Goal: Ask a question: Seek information or help from site administrators or community

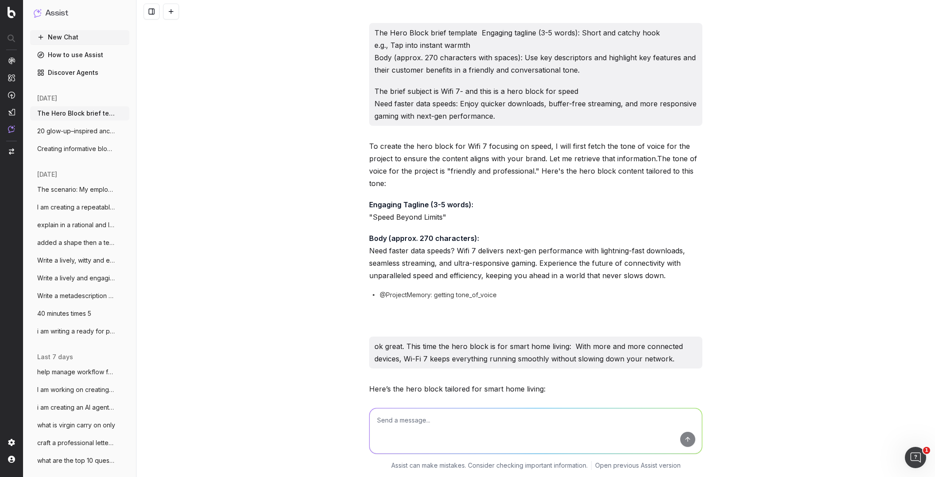
scroll to position [6016, 0]
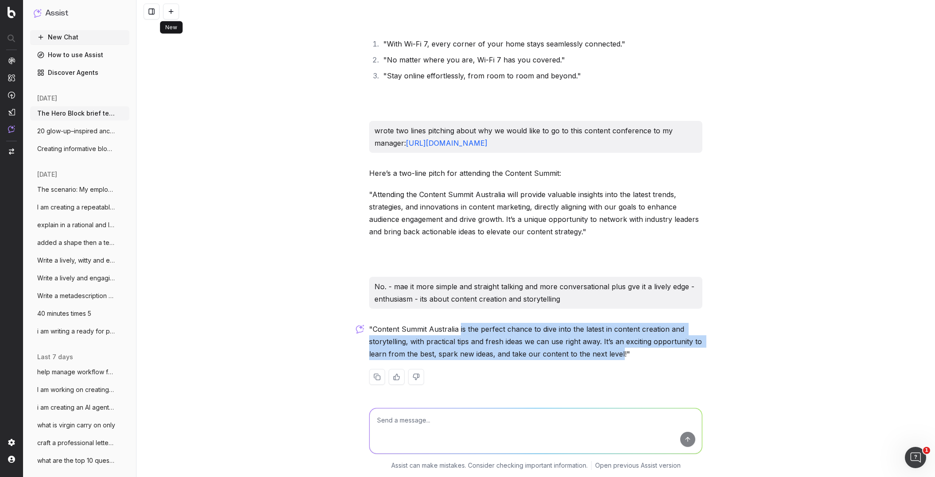
click at [169, 14] on button at bounding box center [171, 12] width 16 height 16
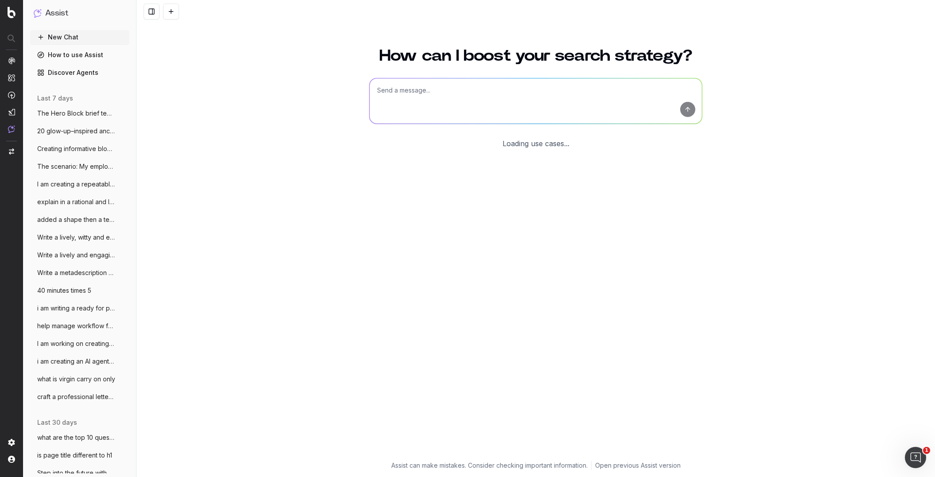
click at [395, 87] on textarea at bounding box center [536, 100] width 332 height 45
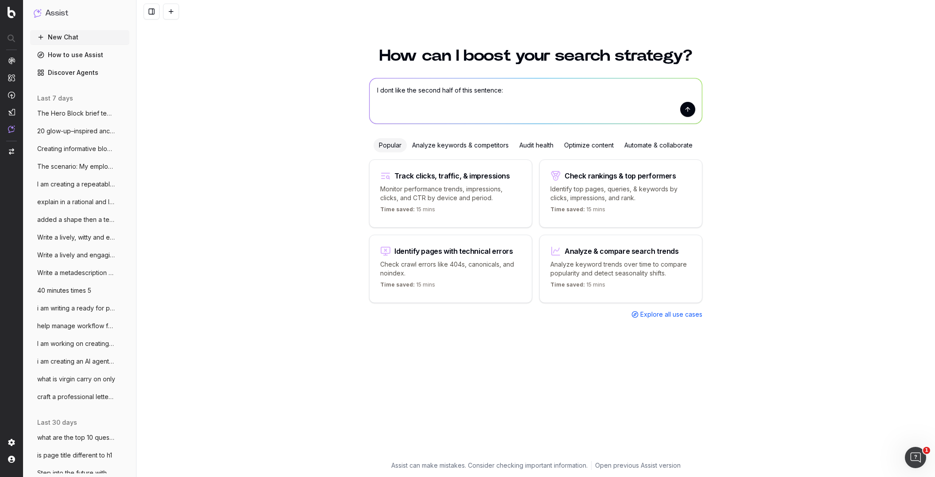
paste textarea "With features like skewer grilling and temperature gauges, they’re as practical…"
click at [499, 90] on textarea "I dont like the second half of this sentence: With features like skewer grillin…" at bounding box center [536, 100] width 332 height 45
click at [500, 92] on textarea "I dont like the second half of this sentence: With features like skewer grillin…" at bounding box center [536, 100] width 332 height 45
type textarea "I dont like the second half of this sentence about xharcoal bbqs: With features…"
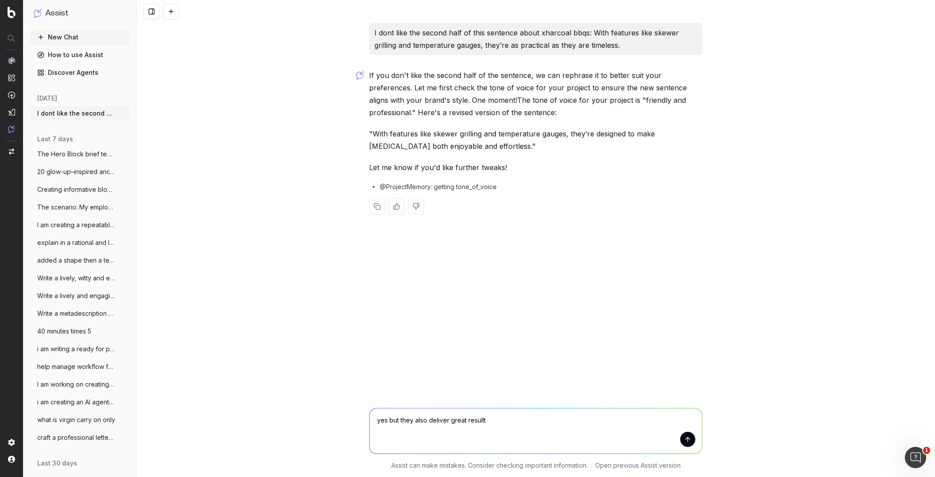
type textarea "yes but they also deliver great resullts"
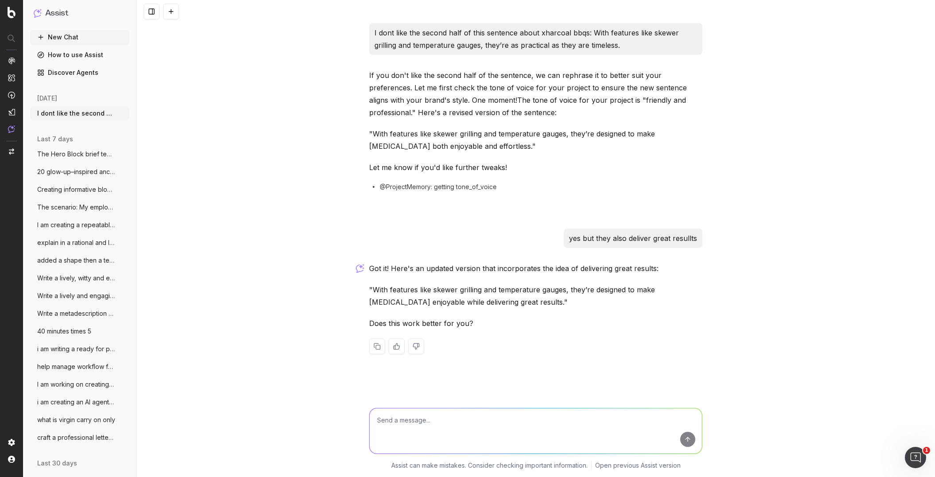
drag, startPoint x: 63, startPoint y: 40, endPoint x: 106, endPoint y: 40, distance: 42.5
click at [64, 40] on button "New Chat" at bounding box center [79, 37] width 99 height 14
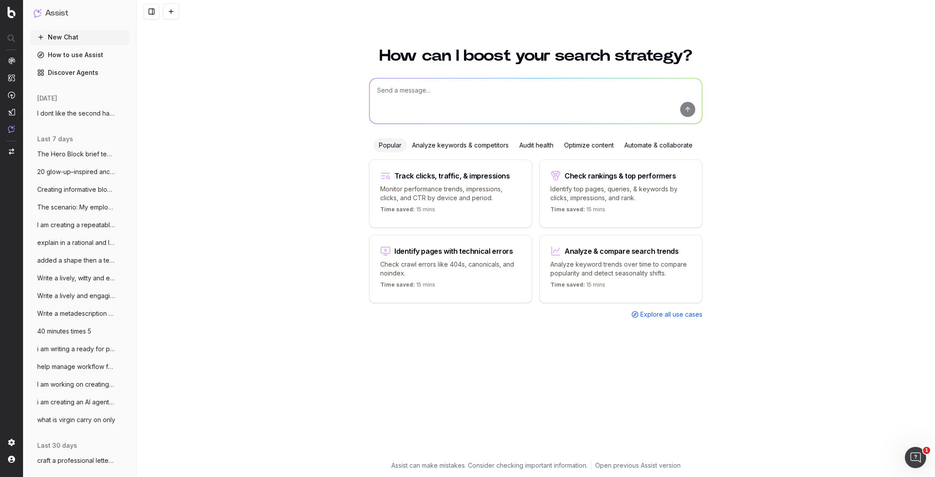
click at [396, 90] on textarea at bounding box center [536, 100] width 332 height 45
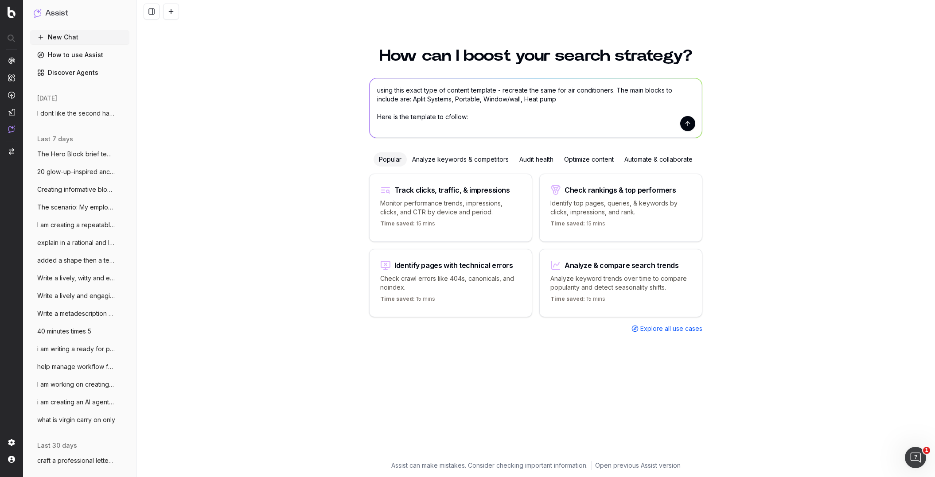
drag, startPoint x: 448, startPoint y: 117, endPoint x: 455, endPoint y: 125, distance: 11.4
click at [449, 118] on textarea "using this exact type of content template - recreate the same for air condition…" at bounding box center [536, 107] width 332 height 59
click at [462, 116] on textarea "using this exact type of content template - recreate the same for air condition…" at bounding box center [536, 107] width 332 height 59
click at [607, 120] on textarea "using this exact type of content template - recreate the same for air condition…" at bounding box center [536, 107] width 332 height 59
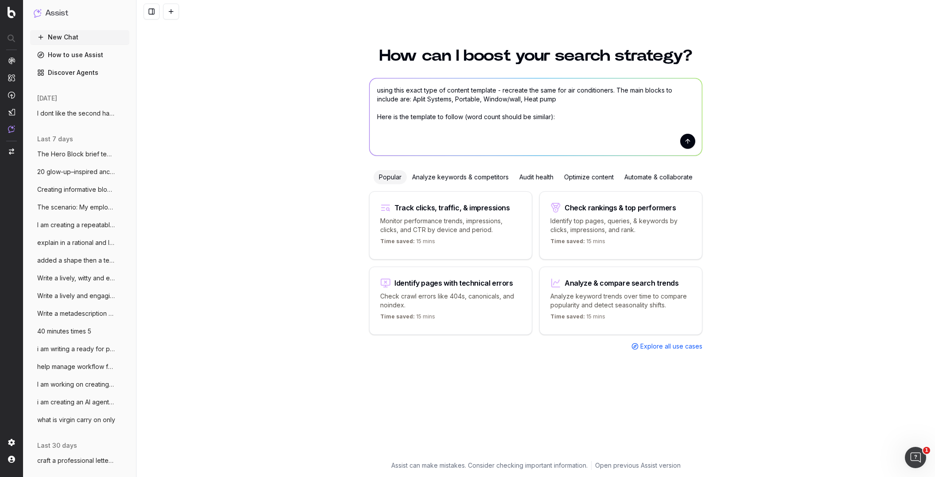
paste textarea "[Lorem] Ipsum do sitam con adipis el sed doei TEM incididunt Utlaboree dol ma a…"
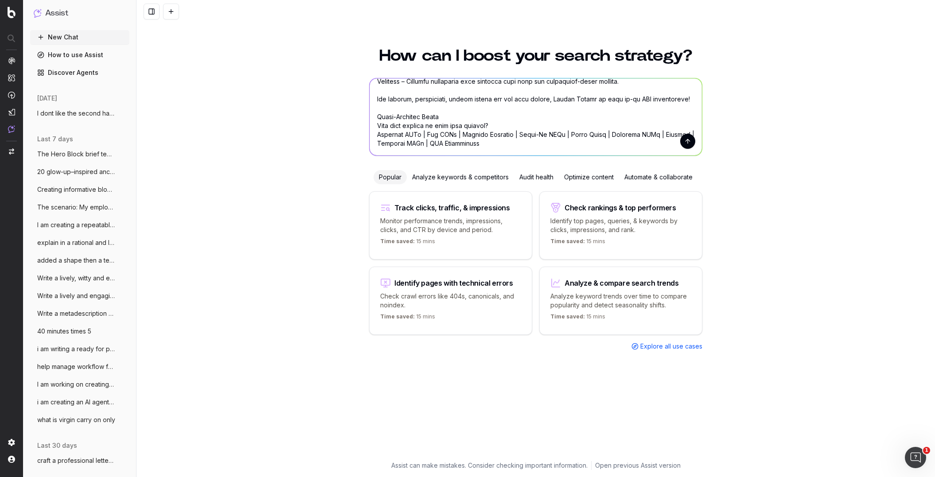
type textarea "lorem ipsu dolor sita co adipisc elitsedd - eiusmodt inc utla etd mag aliquaeni…"
click at [691, 144] on button "submit" at bounding box center [687, 141] width 15 height 15
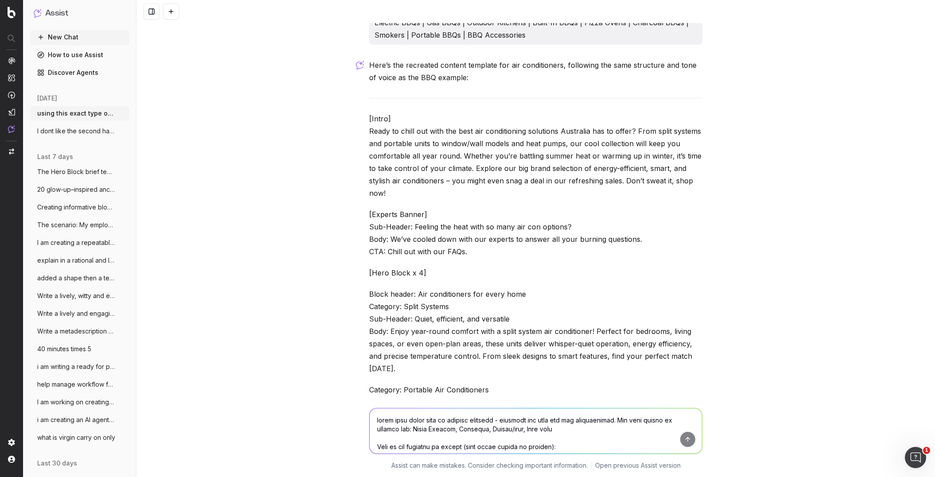
scroll to position [1306, 0]
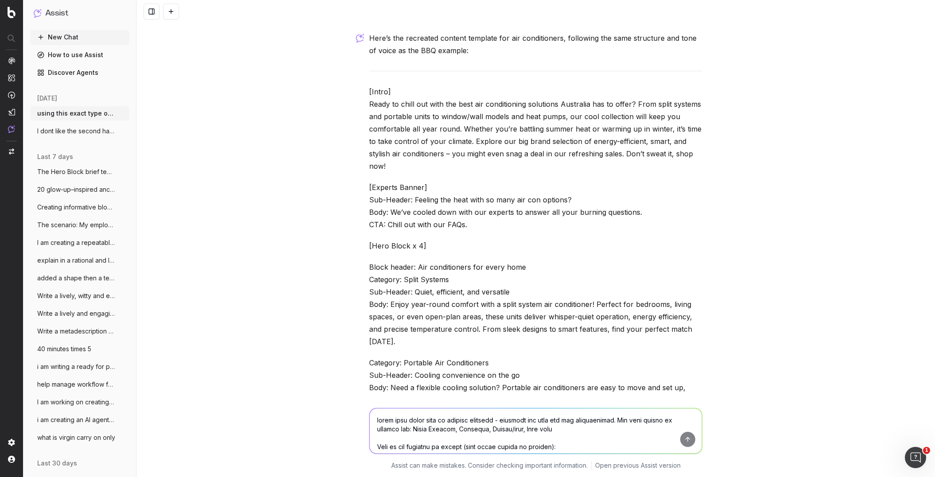
drag, startPoint x: 418, startPoint y: 168, endPoint x: 395, endPoint y: 168, distance: 23.0
click at [418, 169] on p "[Intro] Ready to chill out with the best air conditioning solutions Australia h…" at bounding box center [535, 129] width 333 height 87
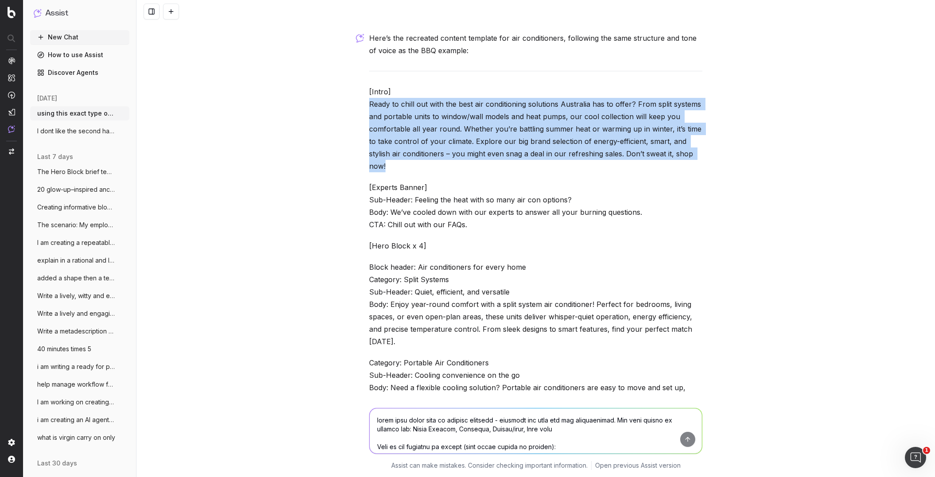
drag, startPoint x: 398, startPoint y: 166, endPoint x: 356, endPoint y: 106, distance: 73.2
click at [356, 106] on div "using this exact type of content template - recreate the same for air condition…" at bounding box center [535, 238] width 799 height 477
copy p "Ready to chill out with the best air conditioning solutions Australia has to of…"
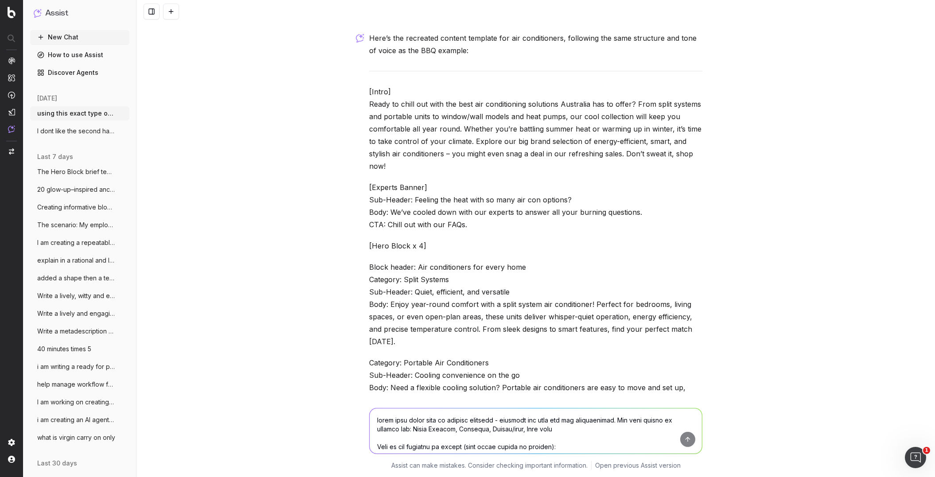
click at [391, 420] on textarea at bounding box center [536, 431] width 332 height 45
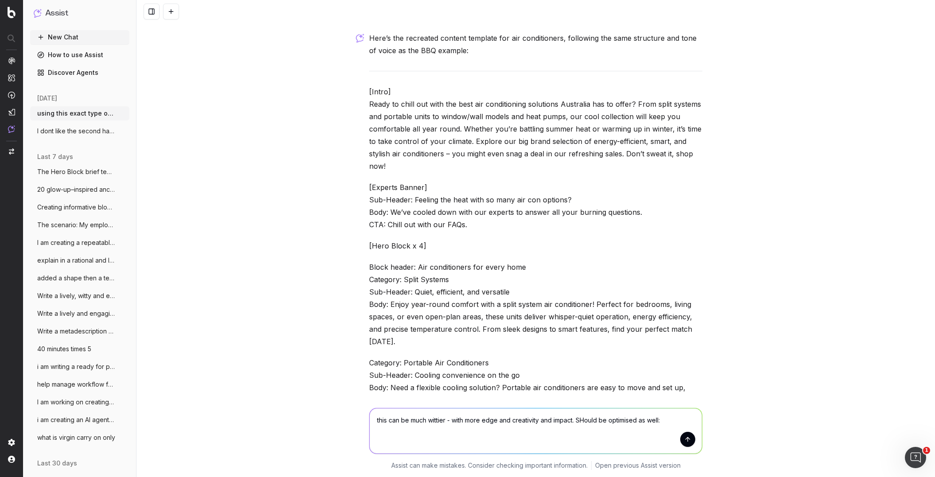
paste textarea "Ready to chill out with the best air conditioning solutions Australia has to of…"
type textarea "this can be much wittier - with more edge and creativity and impact. SHould be …"
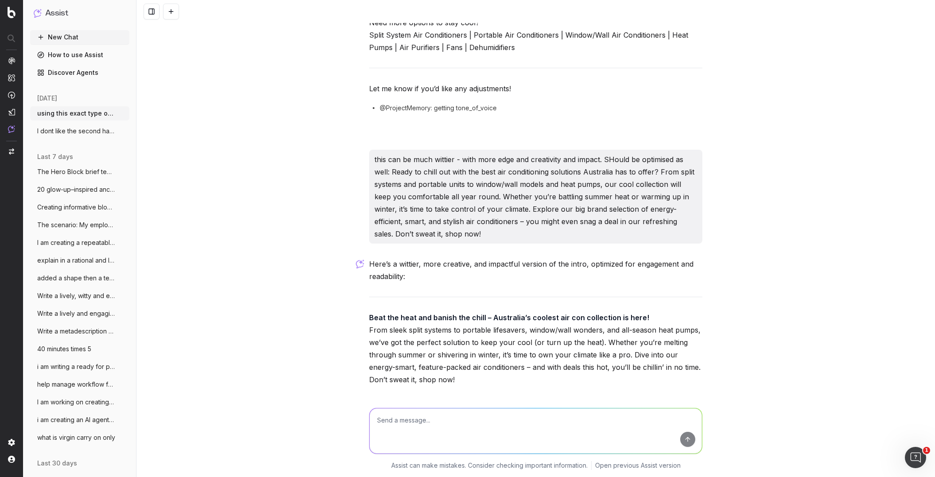
scroll to position [2519, 0]
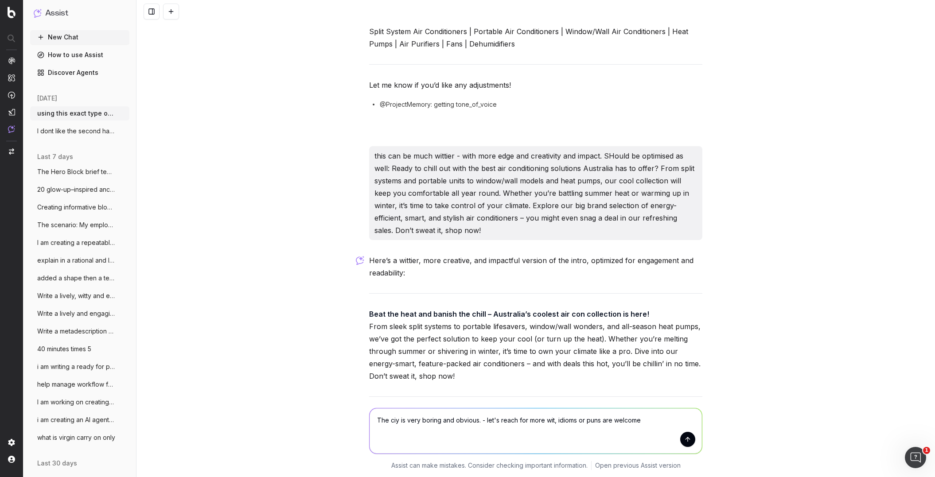
type textarea "The ciy is very boring and obvious. - let's reach for more wit, idioms or puns …"
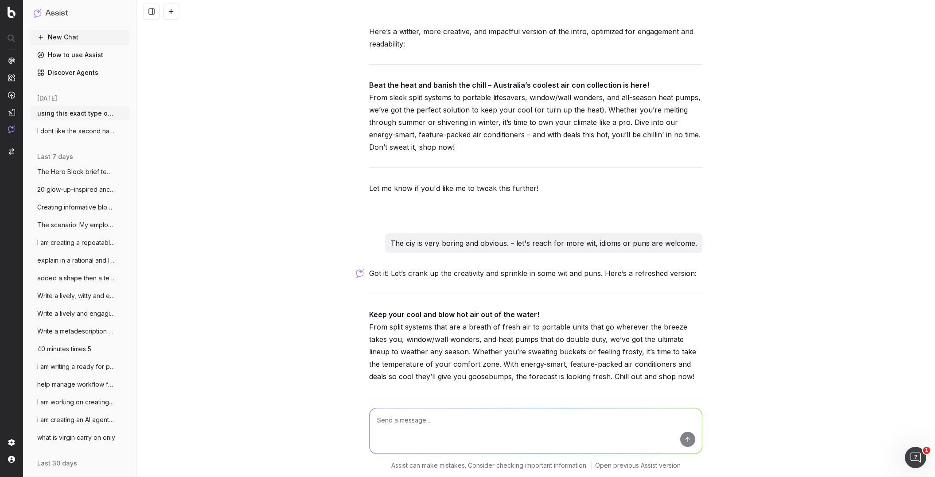
scroll to position [2753, 0]
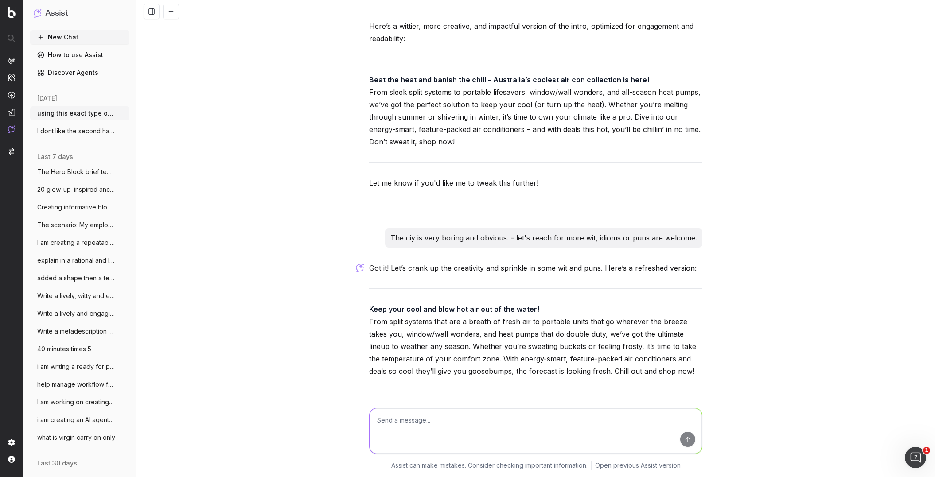
click at [662, 378] on div "Got it! Let’s crank up the creativity and sprinkle in some wit and puns. Here’s…" at bounding box center [535, 360] width 333 height 196
click at [439, 420] on textarea at bounding box center [536, 431] width 332 height 45
type textarea "Much better!. Lets try one more time with dazzle and a fresh take"
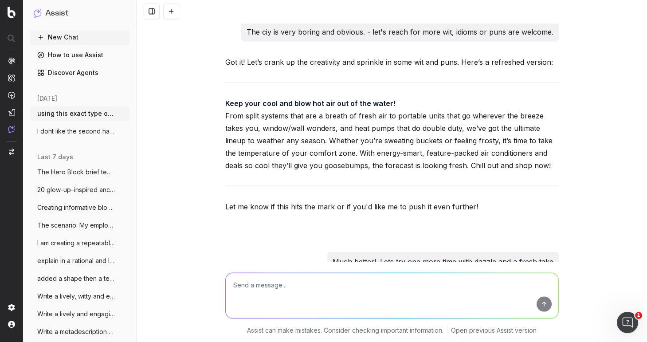
scroll to position [2960, 0]
drag, startPoint x: 303, startPoint y: 175, endPoint x: 490, endPoint y: 240, distance: 198.2
click at [323, 179] on div "Got it! Let’s crank up the creativity and sprinkle in some wit and puns. Here’s…" at bounding box center [391, 154] width 333 height 196
drag, startPoint x: 495, startPoint y: 241, endPoint x: 491, endPoint y: 242, distance: 4.6
click at [494, 242] on div "Got it! Let’s crank up the creativity and sprinkle in some wit and puns. Here’s…" at bounding box center [391, 154] width 333 height 196
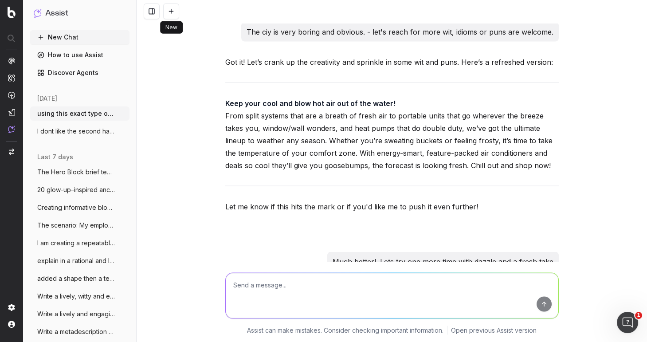
click at [172, 13] on button at bounding box center [171, 12] width 16 height 16
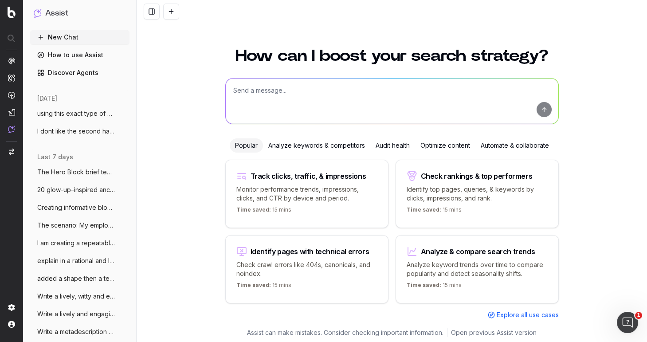
click at [163, 4] on button at bounding box center [171, 12] width 16 height 16
click at [244, 94] on textarea at bounding box center [392, 100] width 332 height 45
paste textarea "WCAG 2.1 accessibility requirements."
type textarea "what is WCAG 2.1 accessibility requirements."
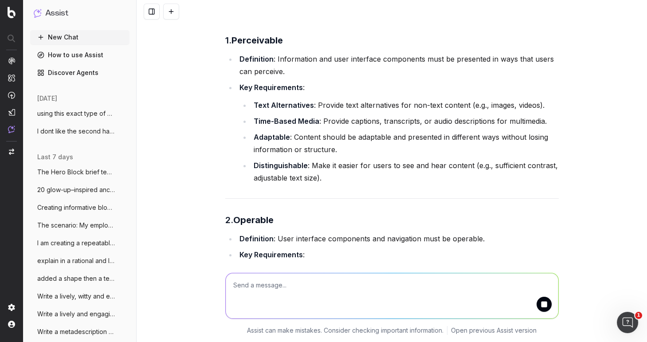
scroll to position [142, 0]
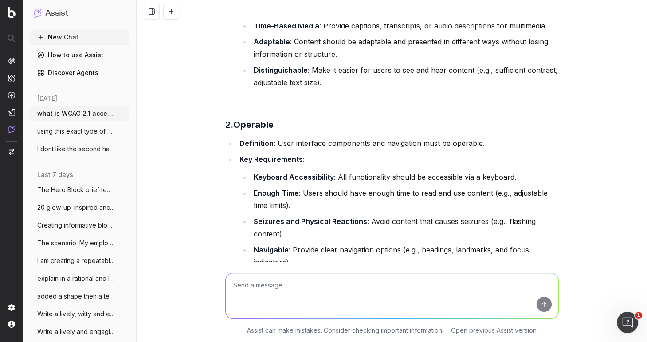
scroll to position [231, 0]
click at [171, 9] on button at bounding box center [171, 12] width 16 height 16
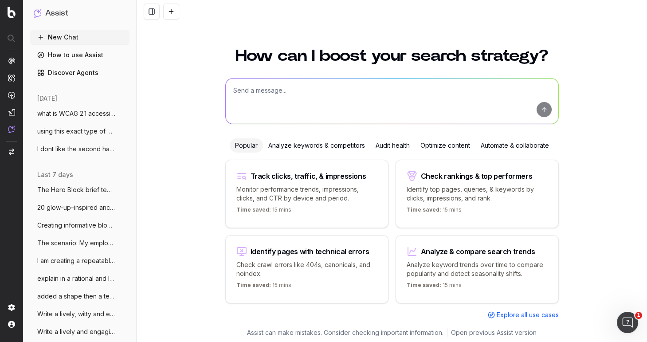
click at [163, 4] on button at bounding box center [171, 12] width 16 height 16
click at [238, 91] on textarea at bounding box center [392, 100] width 332 height 45
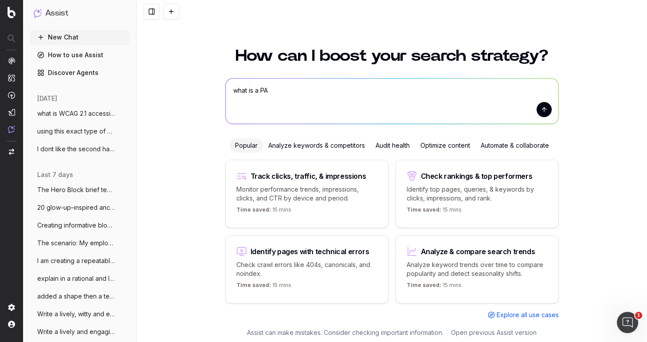
type textarea "what is a PAF"
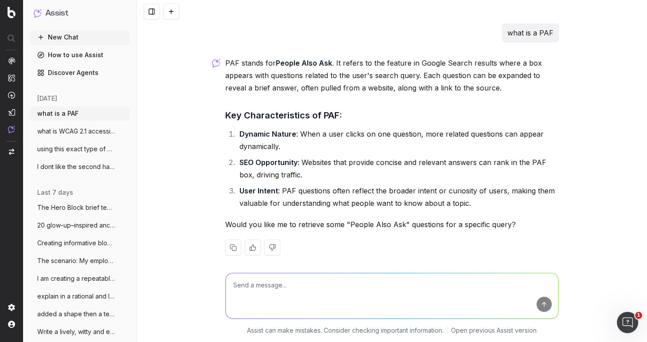
click at [280, 281] on textarea at bounding box center [392, 295] width 332 height 45
type textarea "no when it comes to roles"
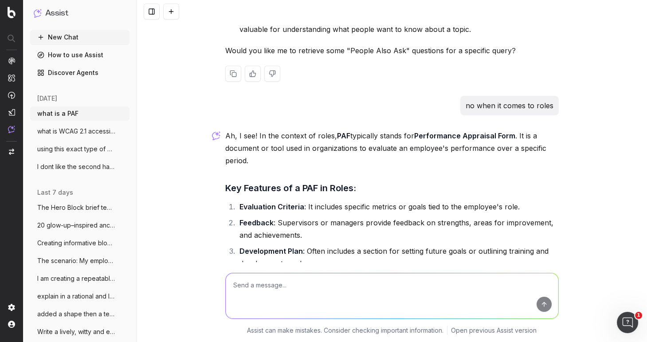
scroll to position [257, 0]
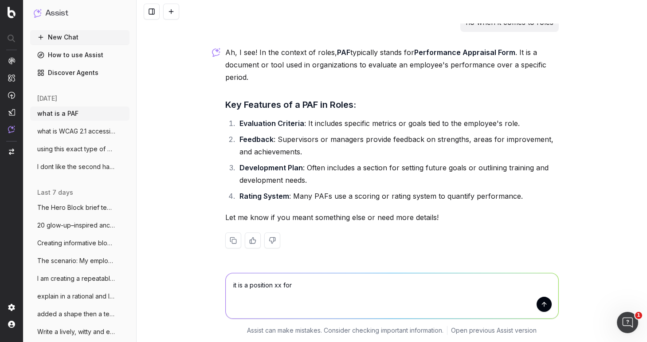
type textarea "it is a position xx form"
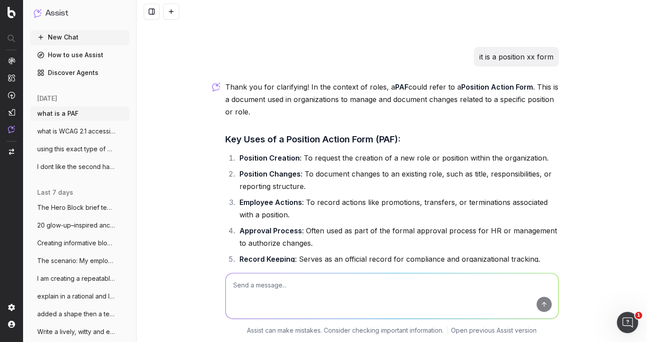
scroll to position [474, 0]
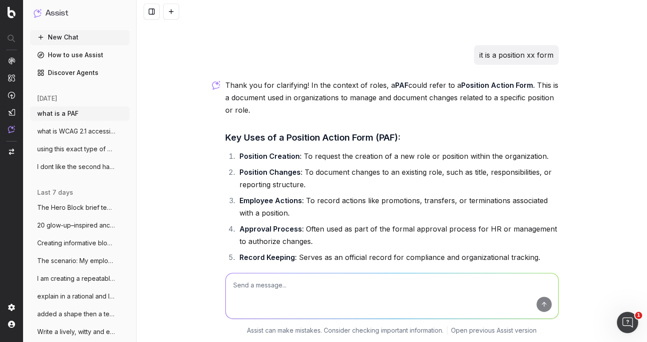
click at [168, 11] on button at bounding box center [171, 12] width 16 height 16
